Goal: Communication & Community: Participate in discussion

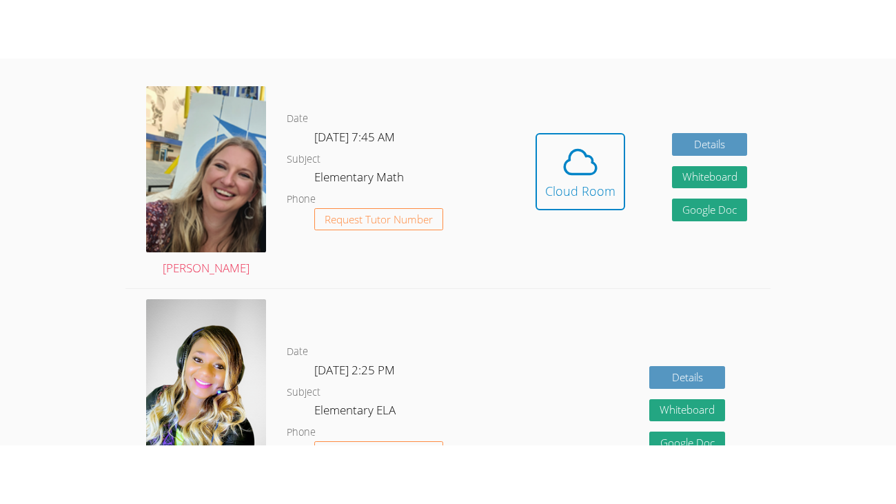
scroll to position [412, 0]
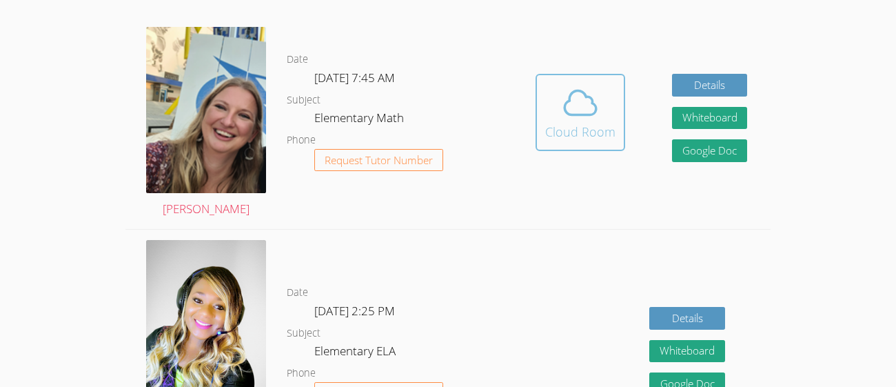
click at [583, 134] on div "Cloud Room" at bounding box center [580, 131] width 70 height 19
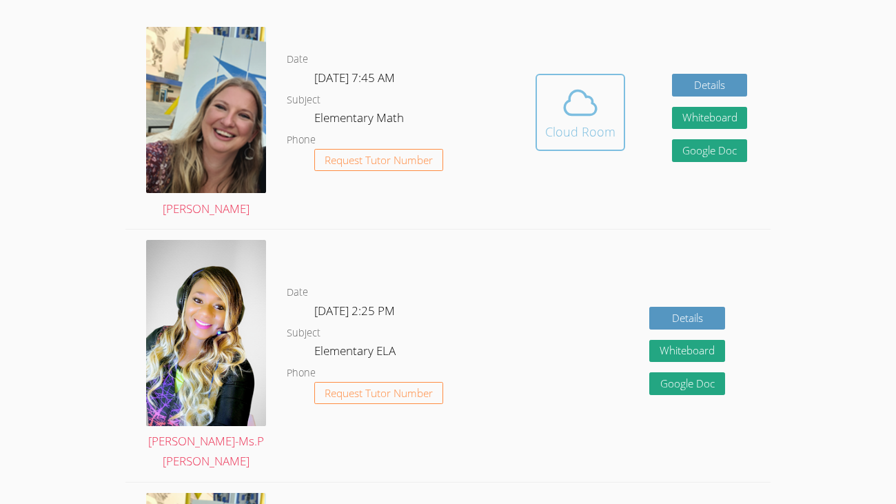
click at [589, 127] on div "Cloud Room" at bounding box center [580, 131] width 70 height 19
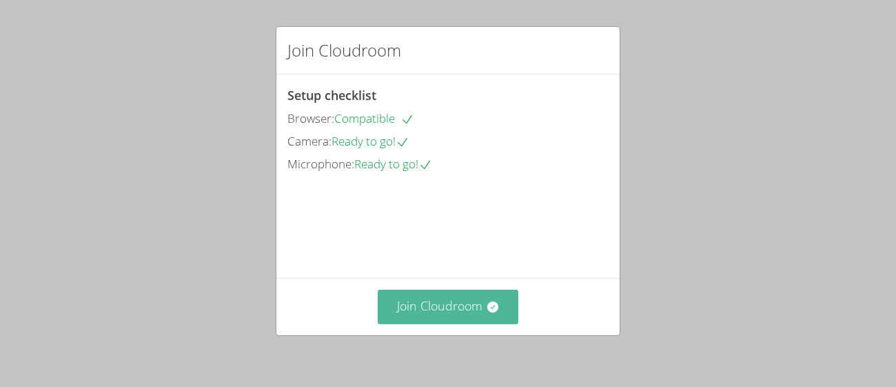
click at [460, 315] on button "Join Cloudroom" at bounding box center [448, 306] width 141 height 34
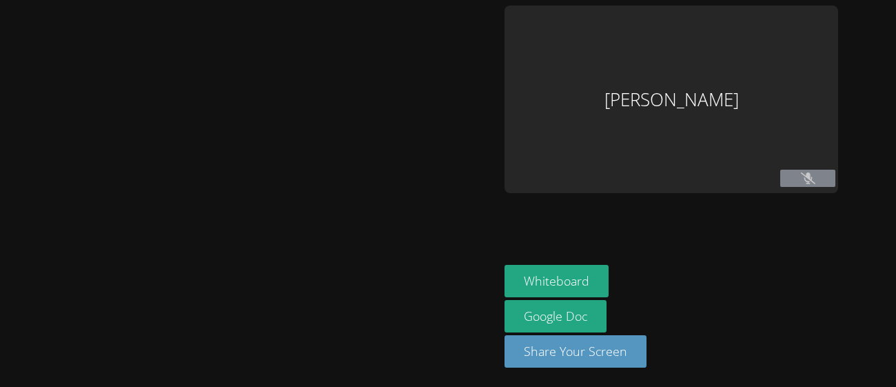
click at [488, 301] on div at bounding box center [250, 193] width 488 height 375
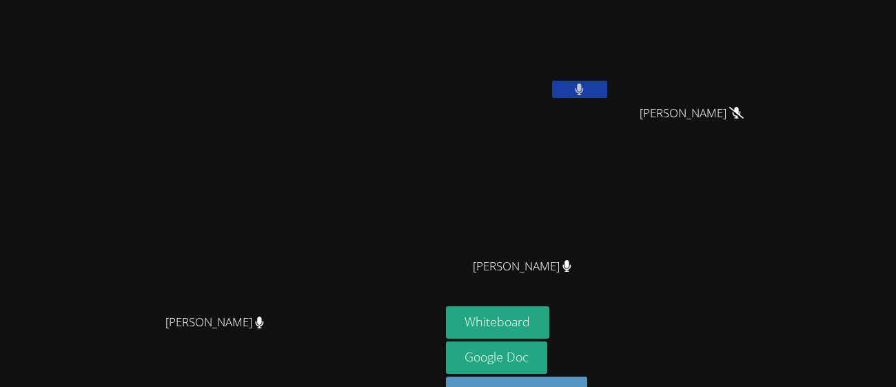
click at [584, 93] on icon at bounding box center [579, 89] width 8 height 12
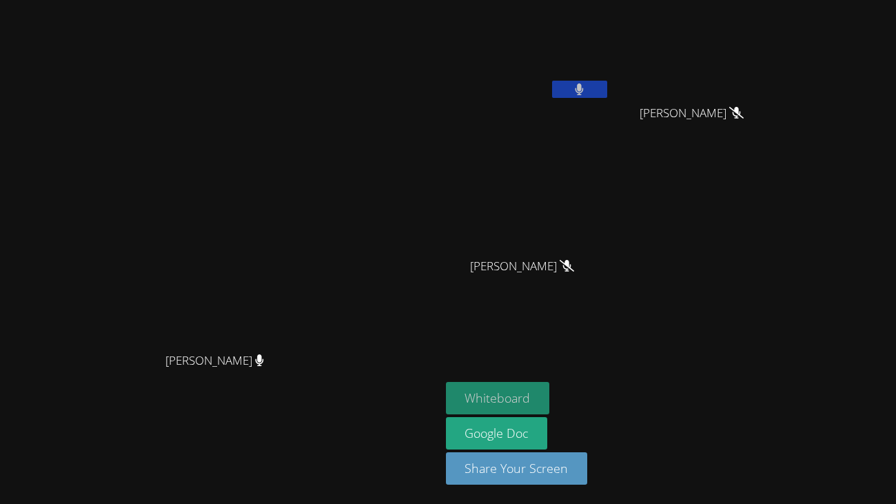
click at [550, 386] on button "Whiteboard" at bounding box center [498, 398] width 104 height 32
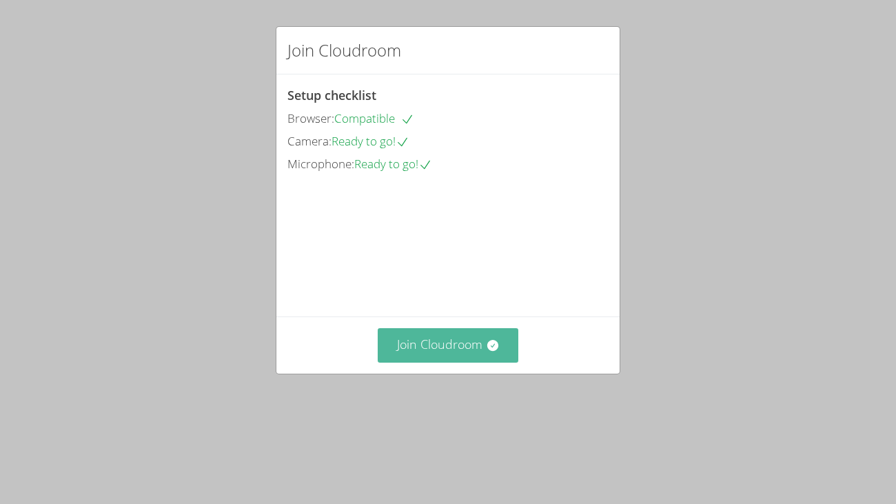
click at [482, 362] on button "Join Cloudroom" at bounding box center [448, 345] width 141 height 34
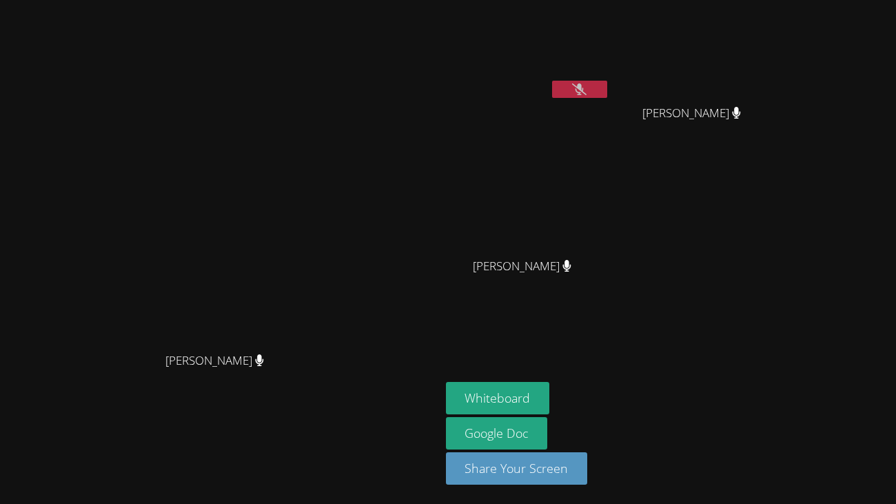
click at [323, 196] on video at bounding box center [219, 223] width 207 height 241
click at [584, 92] on icon at bounding box center [579, 89] width 8 height 12
click at [721, 187] on div "[PERSON_NAME] [PERSON_NAME] [PERSON_NAME] [PERSON_NAME] [PERSON_NAME]" at bounding box center [612, 156] width 333 height 300
click at [586, 93] on icon at bounding box center [579, 89] width 14 height 12
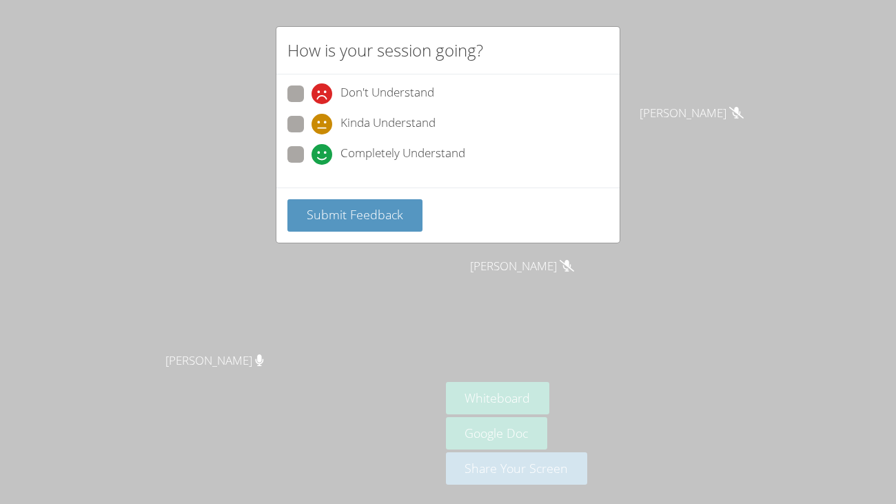
click at [311, 104] on span at bounding box center [311, 104] width 0 height 0
click at [311, 91] on input "Don't Understand" at bounding box center [317, 91] width 12 height 12
radio input "true"
click at [316, 211] on span "Submit Feedback" at bounding box center [355, 214] width 96 height 17
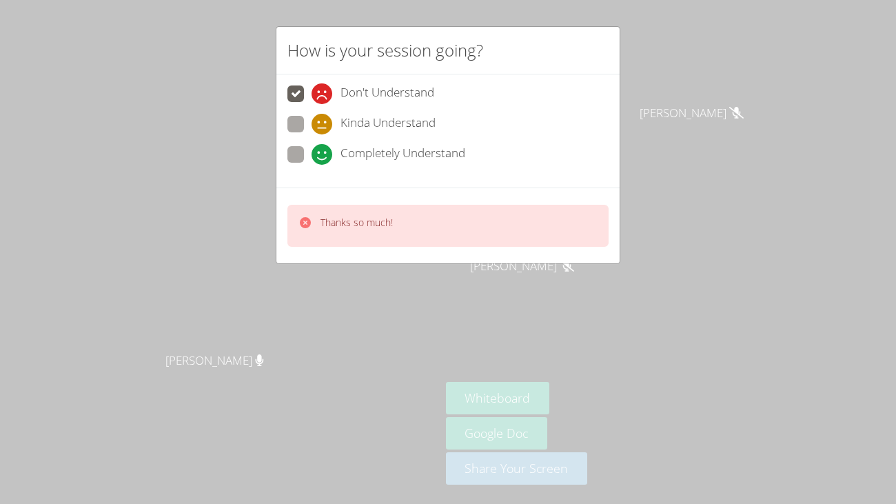
click at [564, 213] on div "Thanks so much!" at bounding box center [447, 226] width 321 height 42
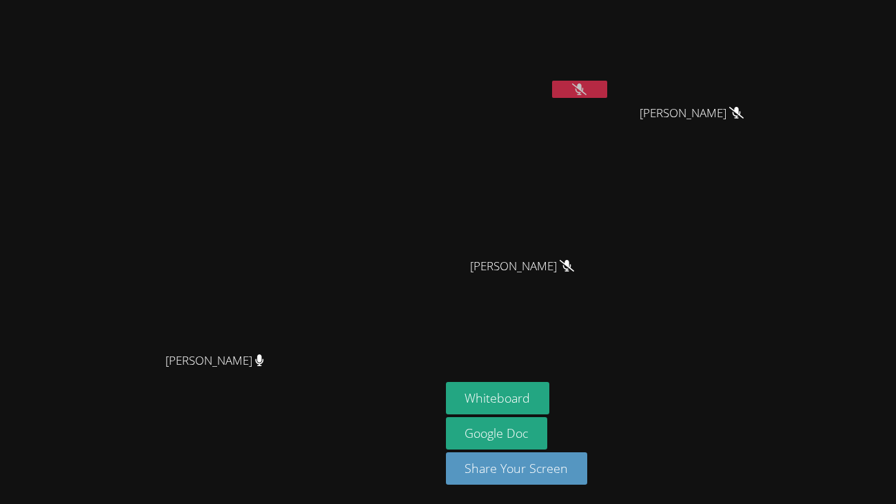
click at [607, 96] on button at bounding box center [579, 89] width 55 height 17
click at [607, 94] on button at bounding box center [579, 89] width 55 height 17
click at [607, 95] on button at bounding box center [579, 89] width 55 height 17
click at [584, 87] on icon at bounding box center [579, 89] width 8 height 12
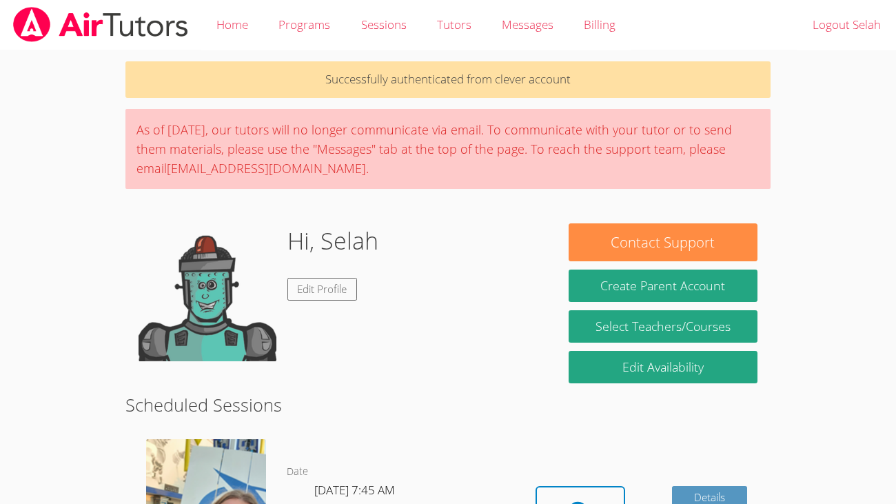
scroll to position [165, 0]
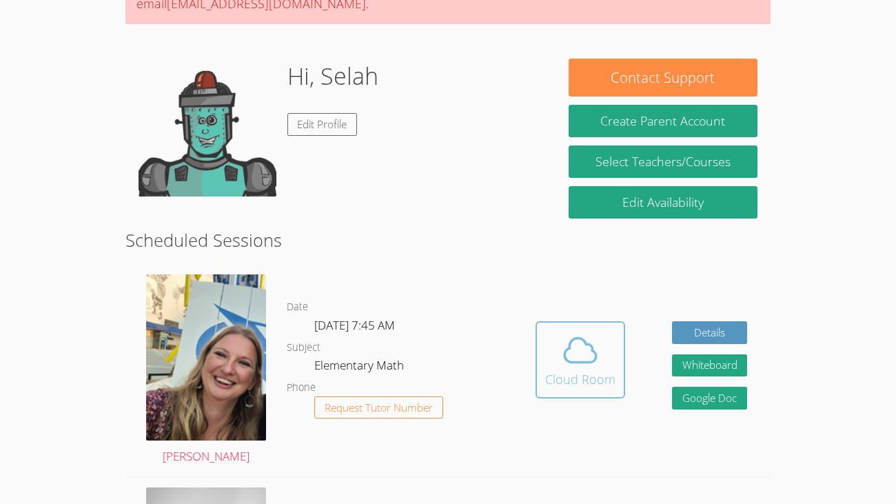
click at [568, 324] on button "Cloud Room" at bounding box center [580, 359] width 90 height 77
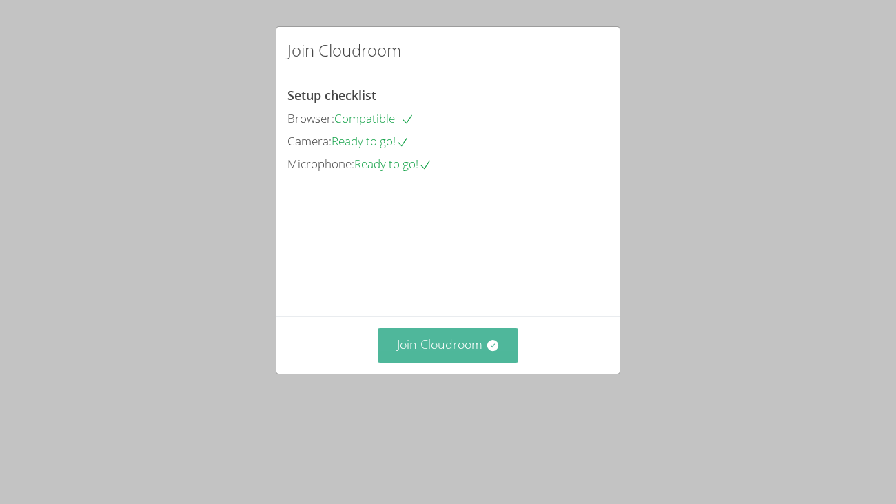
click at [423, 362] on button "Join Cloudroom" at bounding box center [448, 345] width 141 height 34
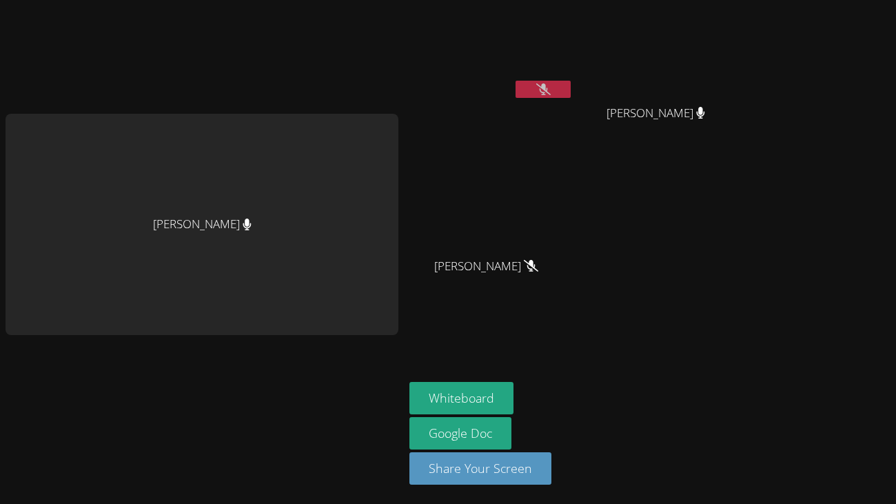
click at [521, 87] on button at bounding box center [542, 89] width 55 height 17
click at [464, 465] on button "Share Your Screen" at bounding box center [480, 468] width 142 height 32
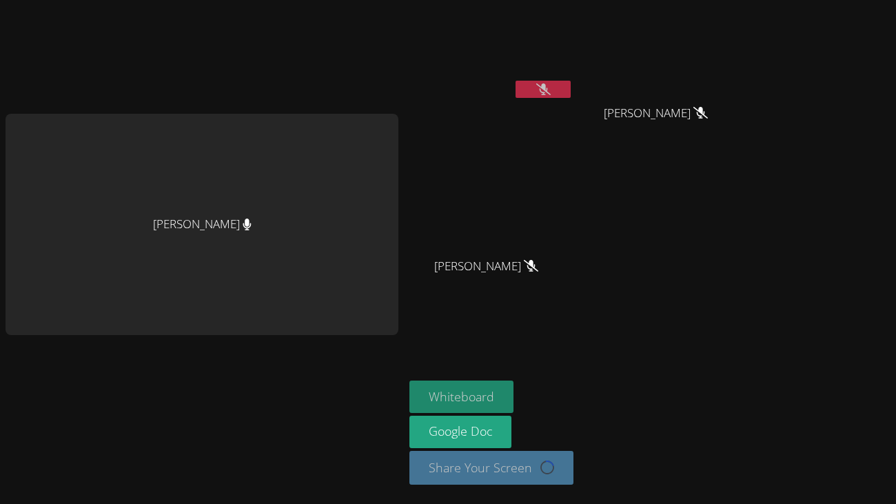
click at [467, 404] on button "Whiteboard" at bounding box center [461, 396] width 104 height 32
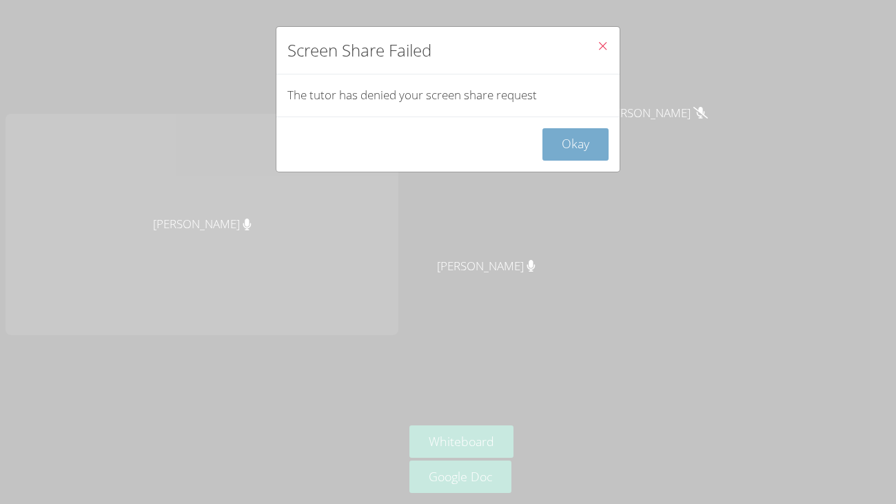
click at [584, 132] on button "Okay" at bounding box center [575, 144] width 66 height 32
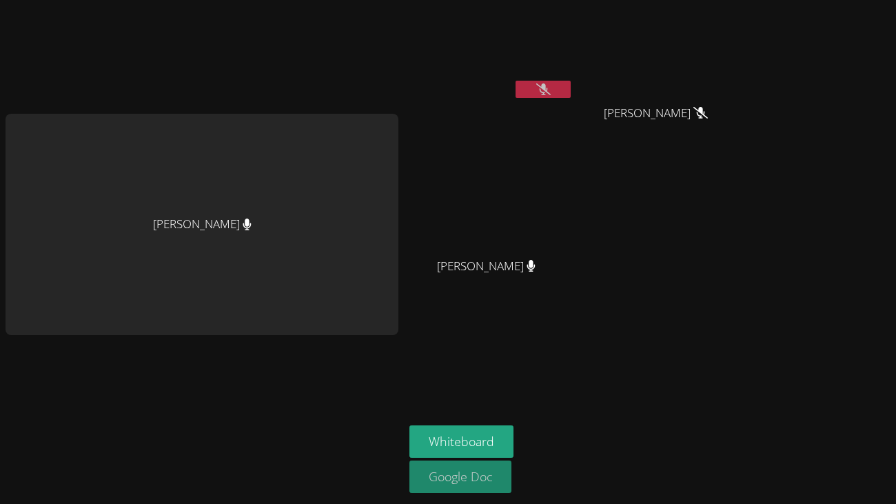
click at [479, 482] on link "Google Doc" at bounding box center [460, 476] width 102 height 32
click at [464, 479] on link "Google Doc" at bounding box center [460, 476] width 102 height 32
click at [536, 83] on icon at bounding box center [543, 89] width 14 height 12
